Goal: Information Seeking & Learning: Check status

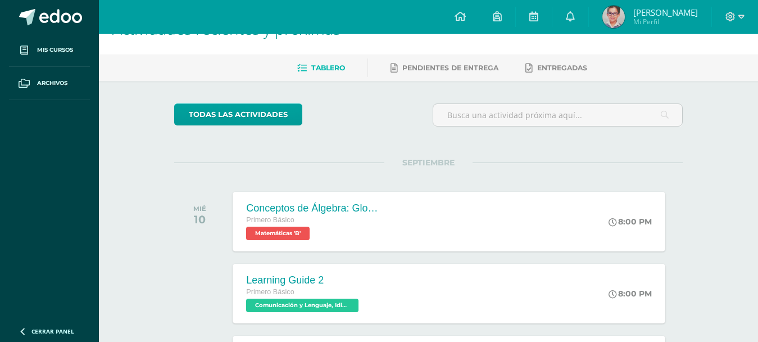
scroll to position [56, 0]
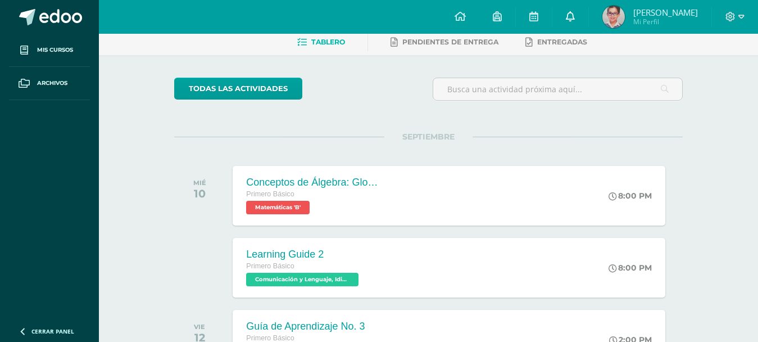
click at [575, 12] on icon at bounding box center [570, 16] width 9 height 10
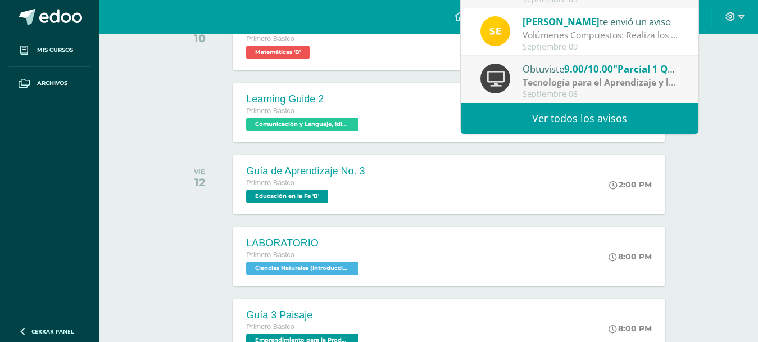
scroll to position [225, 0]
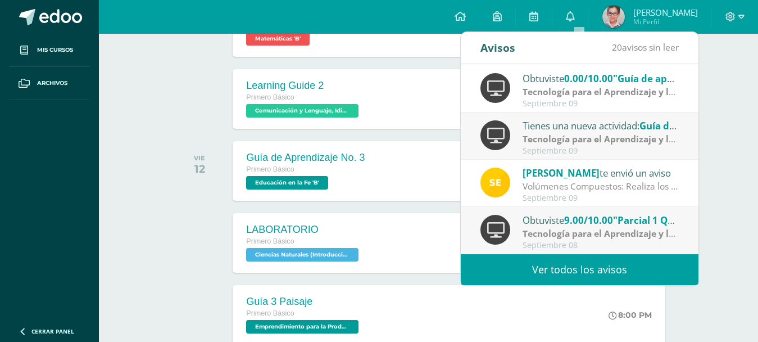
click at [592, 270] on link "Ver todos los avisos" at bounding box center [580, 269] width 238 height 31
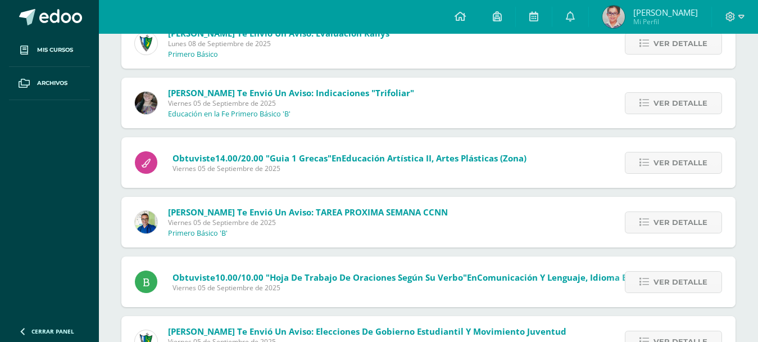
scroll to position [956, 0]
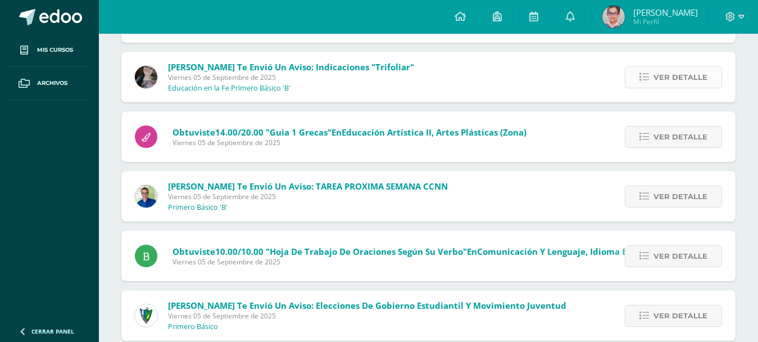
click at [658, 82] on span "Ver detalle" at bounding box center [681, 77] width 54 height 21
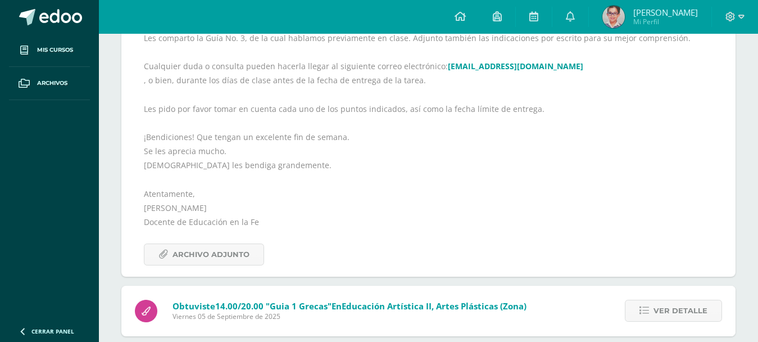
scroll to position [1068, 0]
click at [224, 255] on span "Archivo Adjunto" at bounding box center [211, 253] width 77 height 21
